Goal: Find contact information: Find contact information

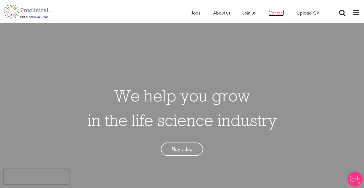
click at [275, 15] on span "Contact" at bounding box center [275, 12] width 15 height 7
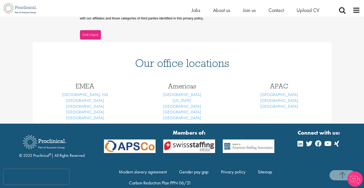
scroll to position [196, 0]
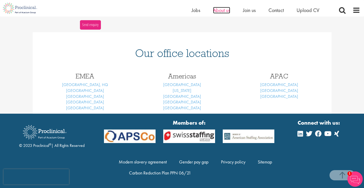
click at [221, 11] on span "About us" at bounding box center [221, 10] width 17 height 7
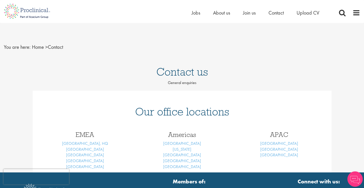
scroll to position [59, 0]
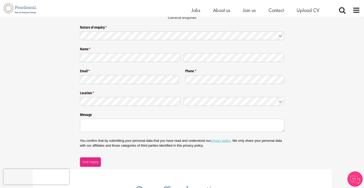
click at [86, 136] on div "You confirm that by submitting your personal data that you have read and unders…" at bounding box center [182, 143] width 204 height 16
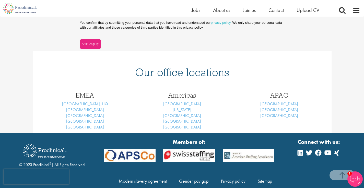
scroll to position [196, 0]
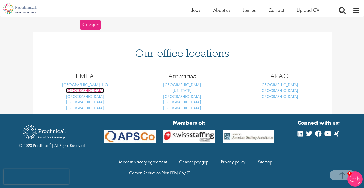
click at [86, 92] on link "Basel" at bounding box center [85, 90] width 38 height 5
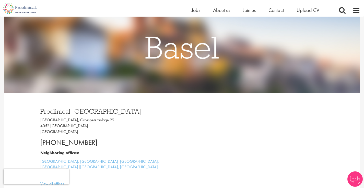
scroll to position [74, 0]
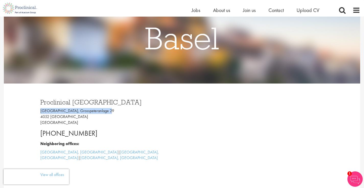
drag, startPoint x: 38, startPoint y: 110, endPoint x: 104, endPoint y: 112, distance: 65.9
click at [104, 112] on div "Proclinical [GEOGRAPHIC_DATA] [GEOGRAPHIC_DATA], [STREET_ADDRESS] [PHONE_NUMBER…" at bounding box center [110, 137] width 146 height 87
copy p "[GEOGRAPHIC_DATA], Grosspeteranlage 29"
